Goal: Information Seeking & Learning: Learn about a topic

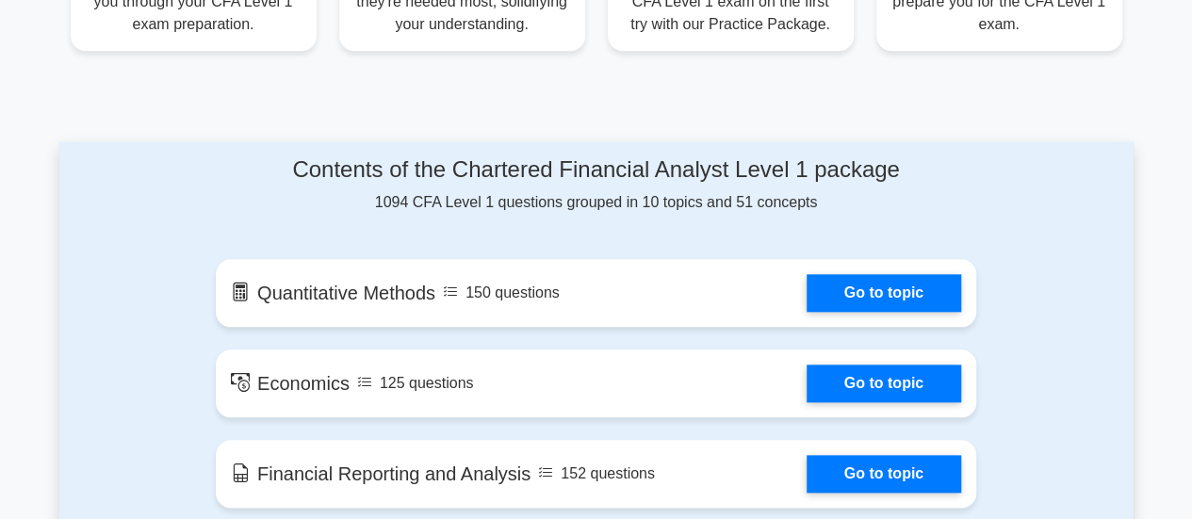
scroll to position [908, 0]
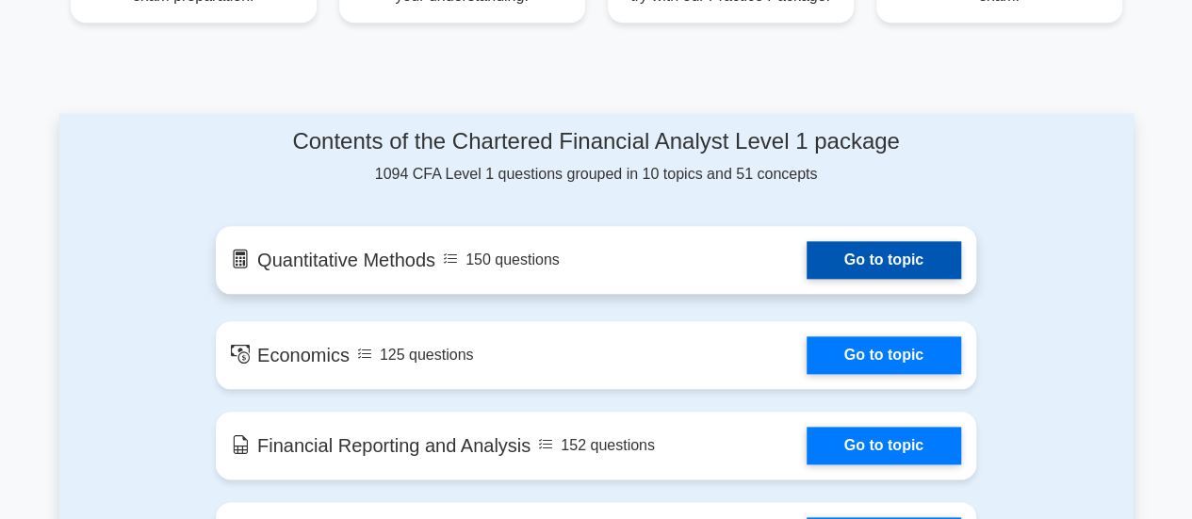
click at [816, 257] on link "Go to topic" at bounding box center [884, 260] width 155 height 38
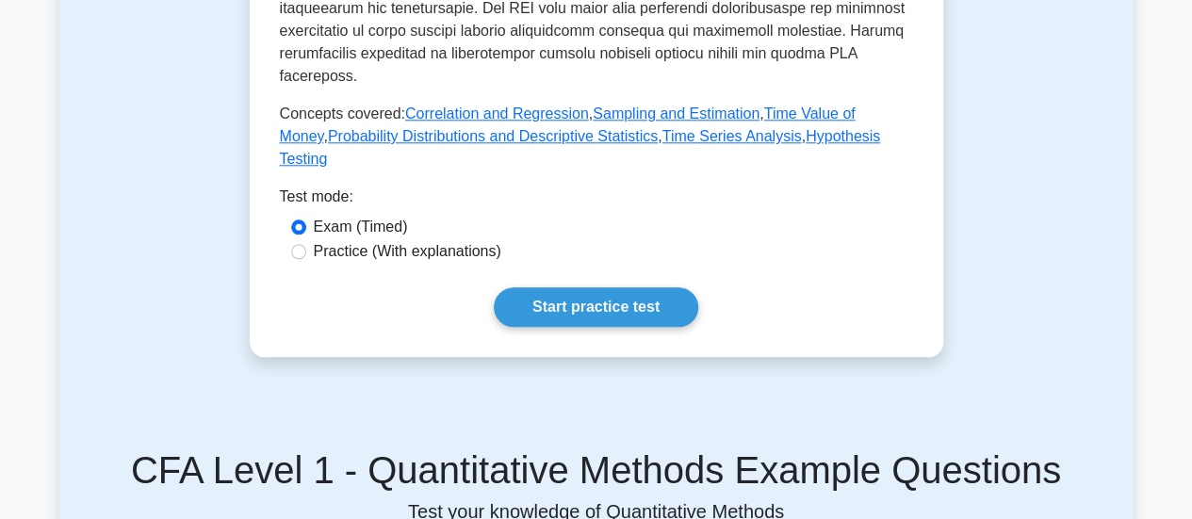
scroll to position [956, 0]
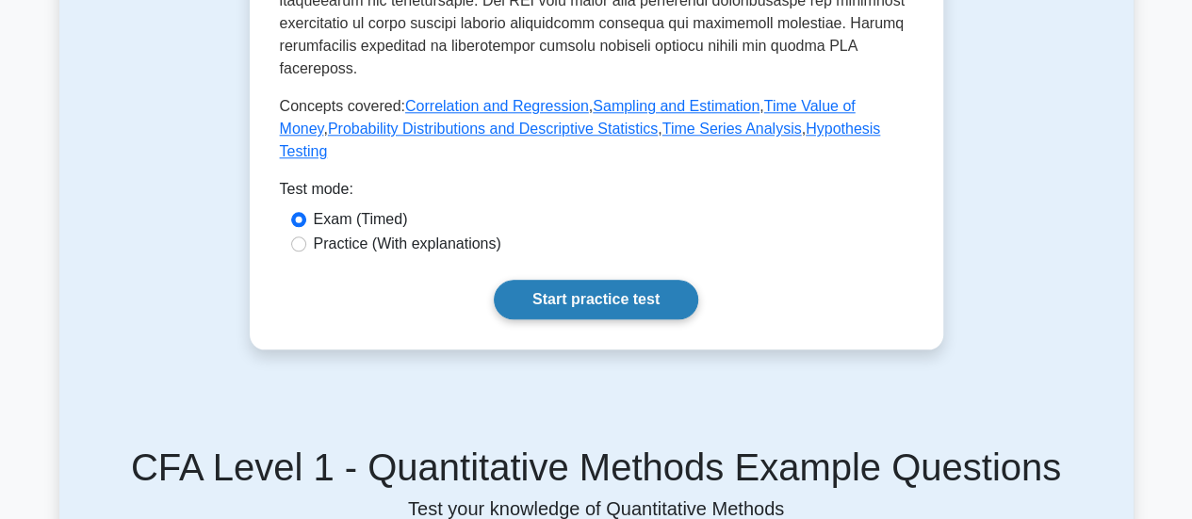
click at [612, 287] on link "Start practice test" at bounding box center [596, 300] width 204 height 40
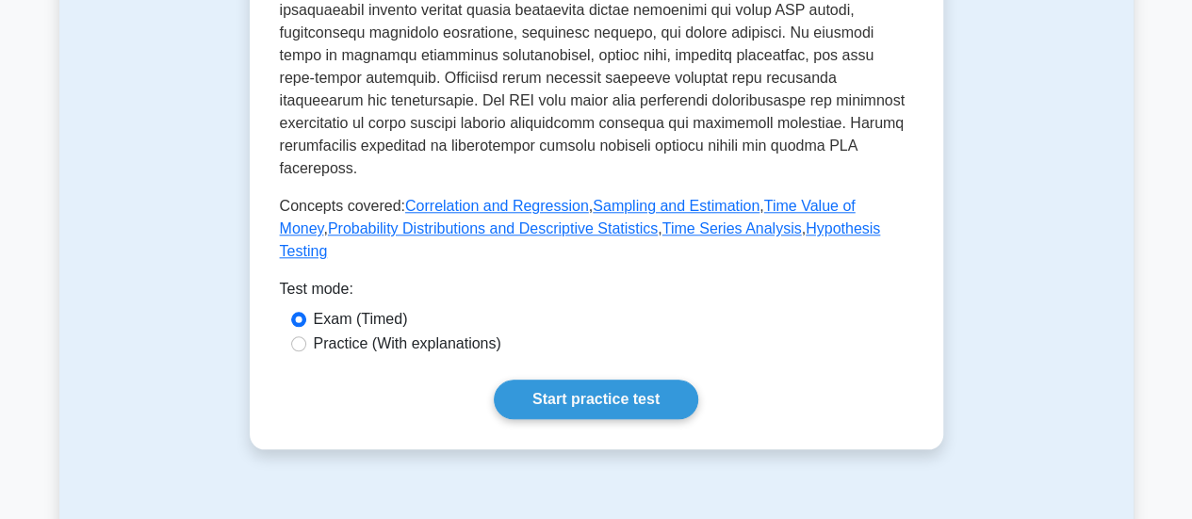
scroll to position [865, 0]
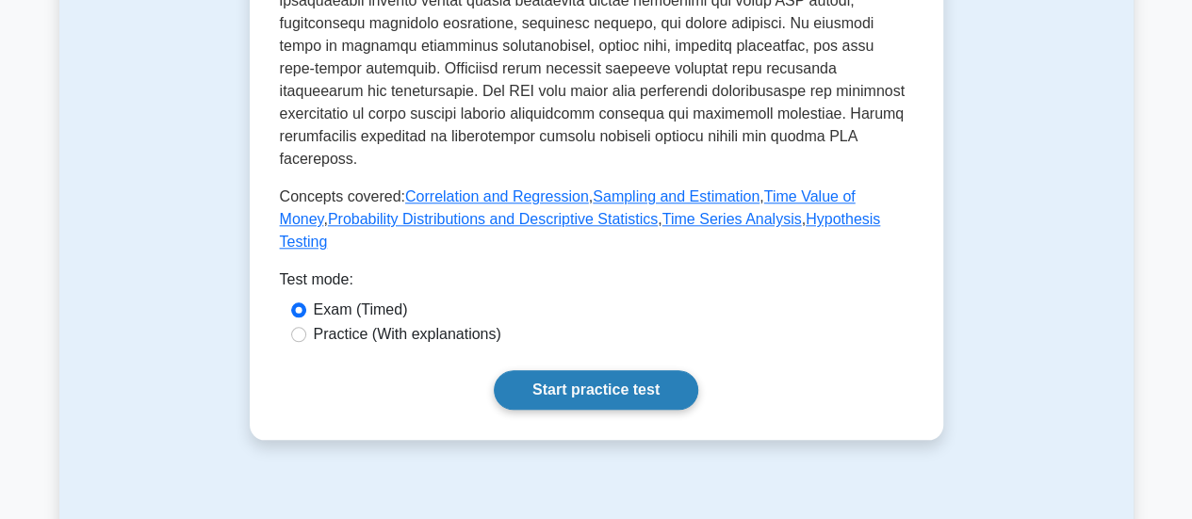
click at [588, 384] on link "Start practice test" at bounding box center [596, 390] width 204 height 40
